Goal: Find specific page/section: Find specific page/section

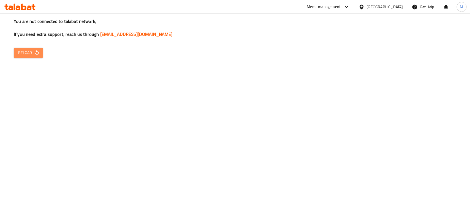
click at [20, 54] on span "Reload" at bounding box center [28, 52] width 20 height 7
click at [34, 51] on icon "button" at bounding box center [37, 53] width 6 height 6
click at [17, 53] on button "Reload" at bounding box center [28, 53] width 29 height 10
click at [25, 53] on span "Reload" at bounding box center [28, 52] width 20 height 7
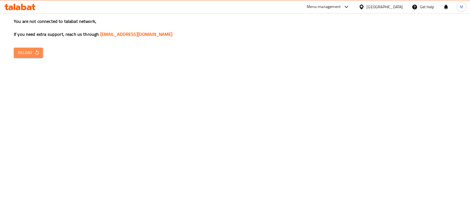
click at [25, 53] on span "Reload" at bounding box center [28, 52] width 20 height 7
click at [23, 48] on button "Reload" at bounding box center [28, 53] width 29 height 10
click at [33, 55] on span "Reload" at bounding box center [28, 52] width 20 height 7
click at [40, 51] on button "Reload" at bounding box center [28, 53] width 29 height 10
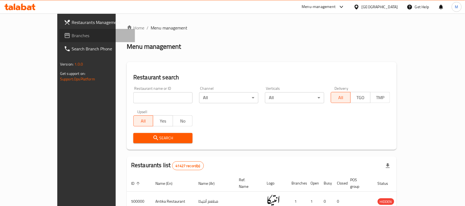
click at [72, 36] on span "Branches" at bounding box center [101, 35] width 59 height 7
